Goal: Transaction & Acquisition: Book appointment/travel/reservation

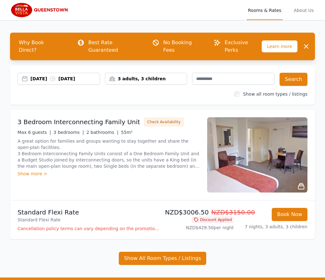
click at [55, 76] on icon at bounding box center [52, 78] width 5 height 5
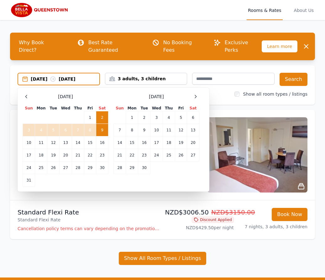
click at [104, 111] on td "2" at bounding box center [102, 117] width 12 height 13
click at [92, 124] on td "8" at bounding box center [90, 130] width 12 height 13
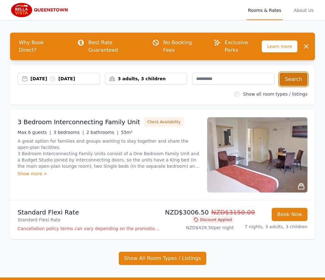
click at [289, 73] on button "Search" at bounding box center [294, 79] width 28 height 13
click at [143, 76] on div "3 adults, 3 children" at bounding box center [146, 79] width 82 height 6
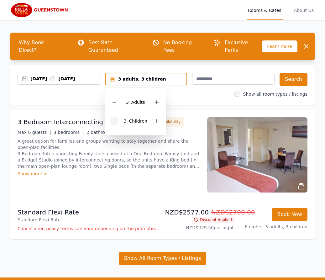
click at [114, 118] on icon at bounding box center [114, 120] width 5 height 5
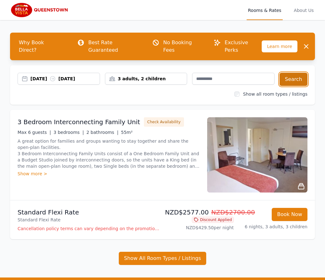
click at [296, 73] on button "Search" at bounding box center [294, 79] width 28 height 13
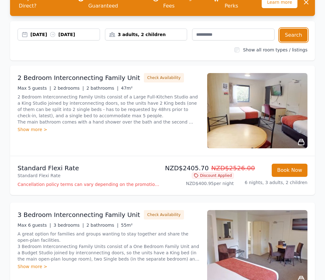
scroll to position [43, 0]
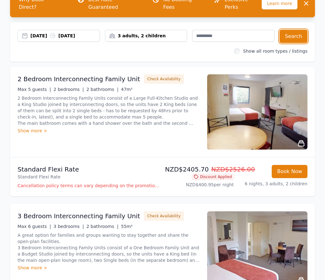
click at [148, 33] on div "3 adults, 2 children" at bounding box center [146, 36] width 82 height 6
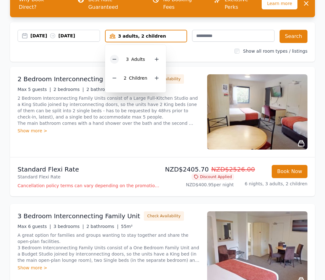
click at [114, 57] on icon at bounding box center [114, 59] width 5 height 5
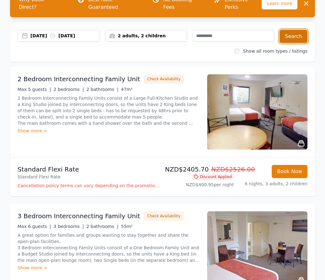
click at [291, 30] on button "Search" at bounding box center [294, 36] width 28 height 13
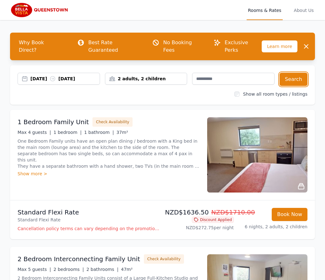
click at [167, 76] on div "2 adults, 2 children" at bounding box center [146, 79] width 82 height 6
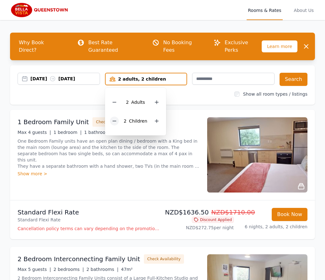
click at [115, 121] on icon at bounding box center [113, 121] width 3 height 0
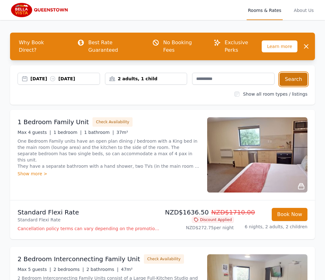
click at [293, 73] on button "Search" at bounding box center [294, 79] width 28 height 13
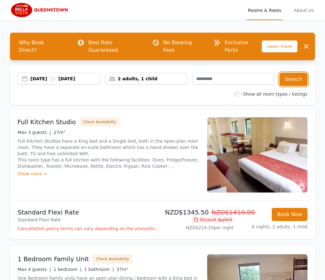
click at [163, 73] on div "2 adults, 1 child" at bounding box center [146, 79] width 82 height 12
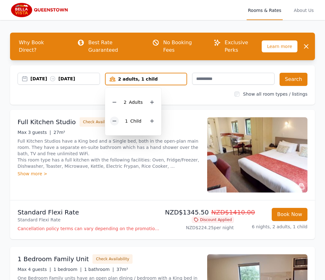
click at [119, 117] on div at bounding box center [114, 121] width 9 height 9
click at [297, 73] on button "Search" at bounding box center [294, 79] width 28 height 13
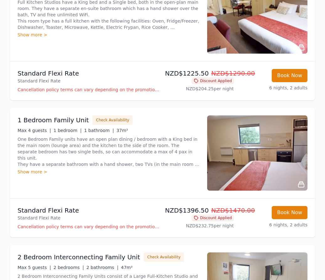
scroll to position [835, 0]
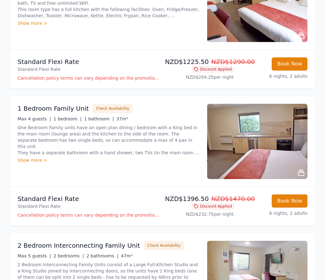
click at [117, 37] on div "Full Kitchen Studio Check Availability Max 3 guests | 27m² Full Kitchen Studios…" at bounding box center [162, 4] width 305 height 90
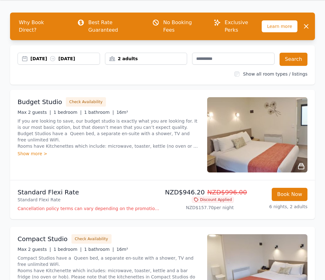
scroll to position [0, 0]
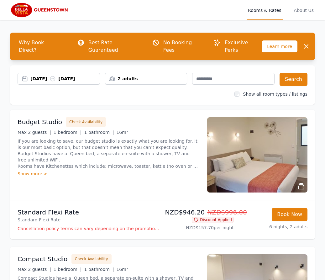
click at [145, 76] on div "2 adults" at bounding box center [146, 79] width 82 height 6
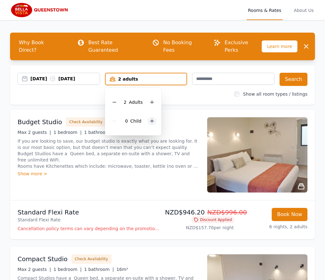
click at [151, 118] on icon at bounding box center [151, 120] width 5 height 5
click at [292, 73] on button "Search" at bounding box center [294, 79] width 28 height 13
